Goal: Information Seeking & Learning: Learn about a topic

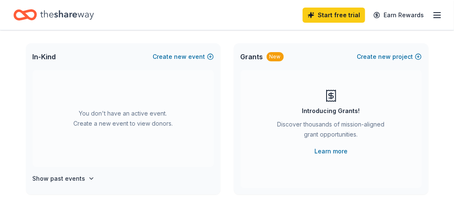
scroll to position [50, 0]
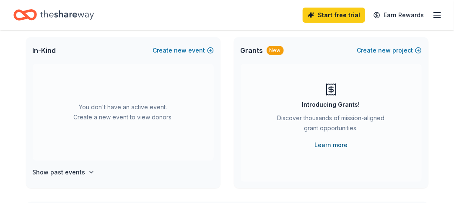
click at [332, 143] on link "Learn more" at bounding box center [331, 145] width 33 height 10
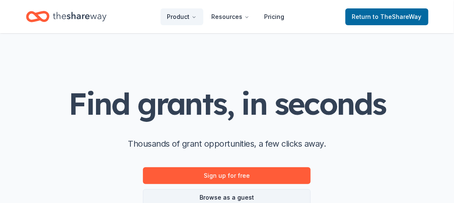
click at [242, 195] on link "Browse as a guest" at bounding box center [227, 197] width 168 height 17
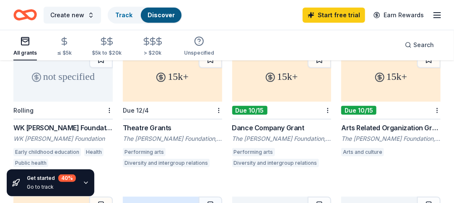
scroll to position [84, 0]
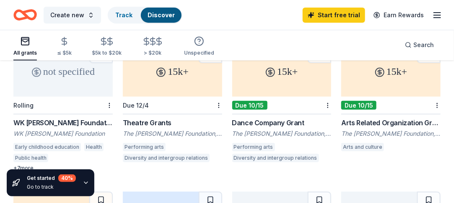
click at [32, 122] on div "WK Kellogg Foundation Grant" at bounding box center [62, 122] width 99 height 10
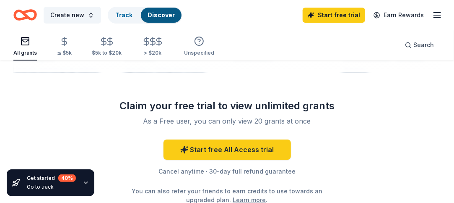
scroll to position [923, 0]
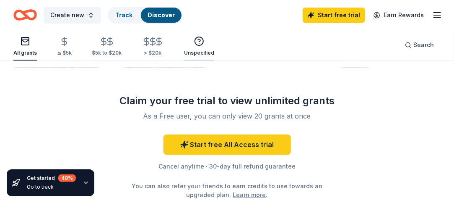
click at [194, 40] on icon "button" at bounding box center [199, 41] width 10 height 10
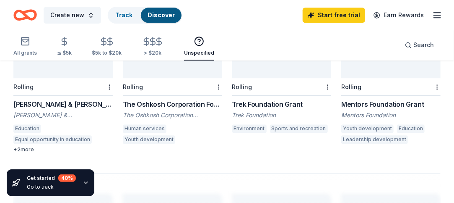
scroll to position [694, 0]
